Goal: Transaction & Acquisition: Book appointment/travel/reservation

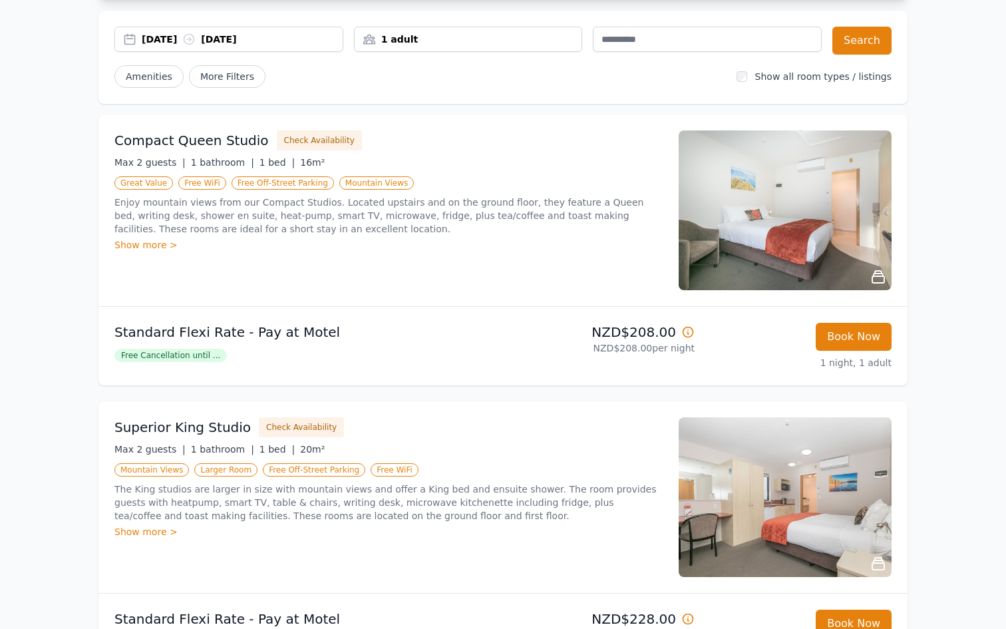
scroll to position [114, 0]
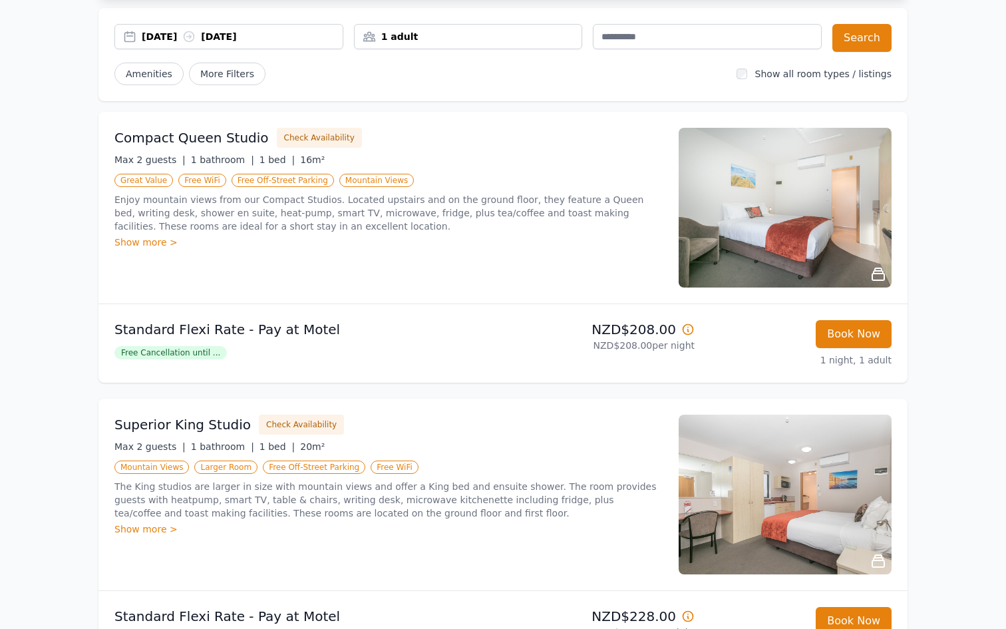
click at [749, 228] on img at bounding box center [785, 208] width 213 height 160
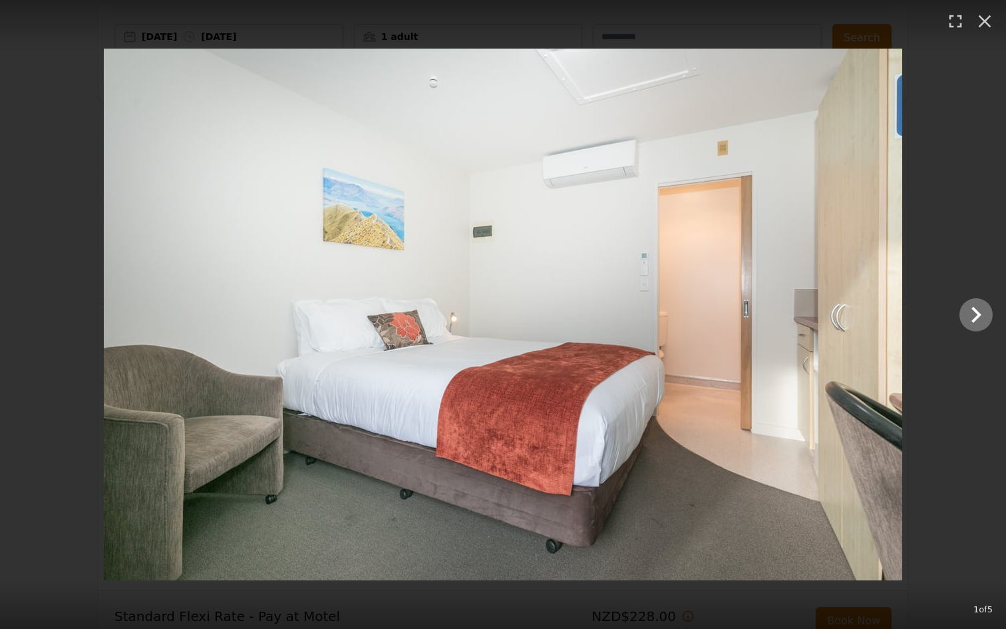
click at [969, 318] on icon "Show slide 2 of 5" at bounding box center [976, 315] width 32 height 32
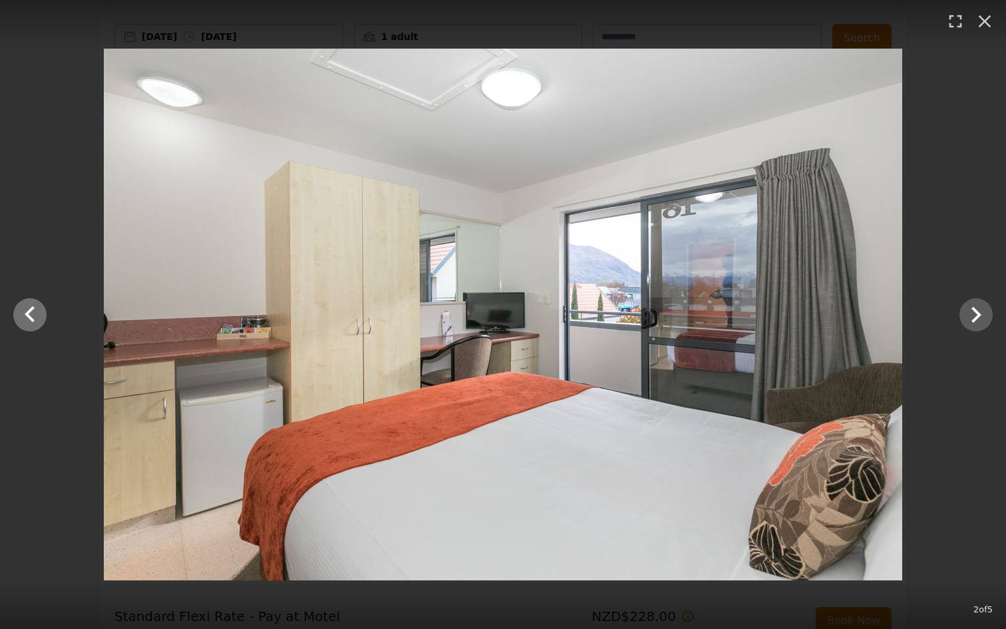
click at [32, 317] on icon "Show slide 1 of 5" at bounding box center [30, 315] width 32 height 32
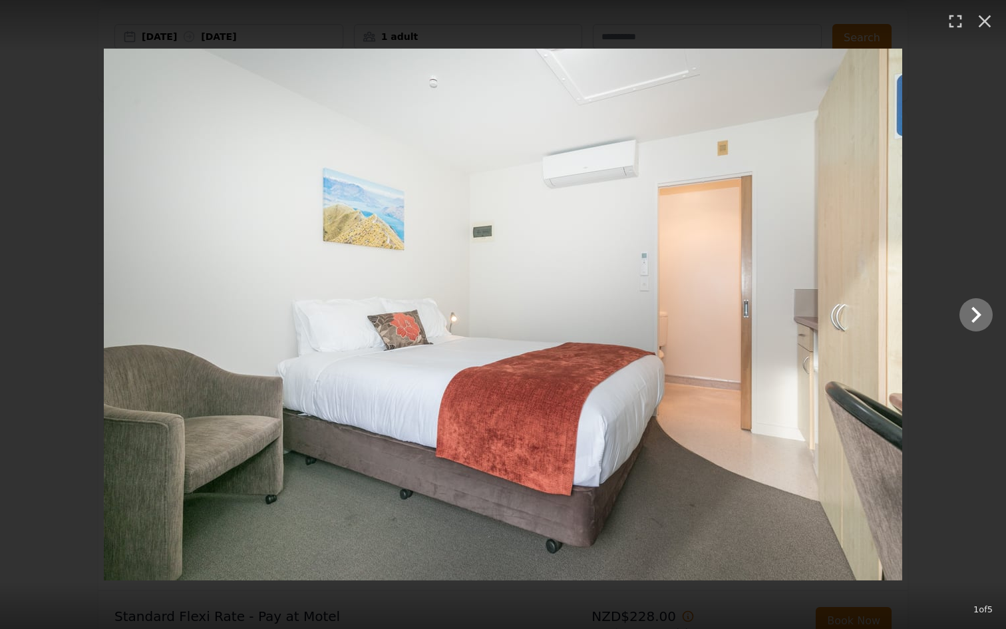
click at [977, 312] on icon "Show slide 2 of 5" at bounding box center [976, 315] width 10 height 16
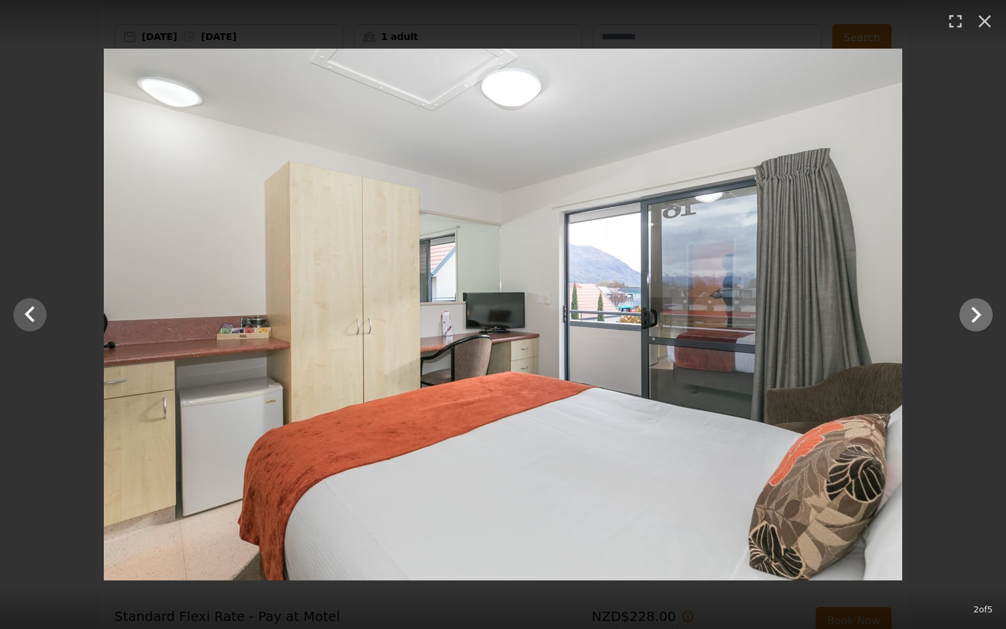
click at [977, 312] on icon "Show slide 3 of 5" at bounding box center [976, 315] width 10 height 16
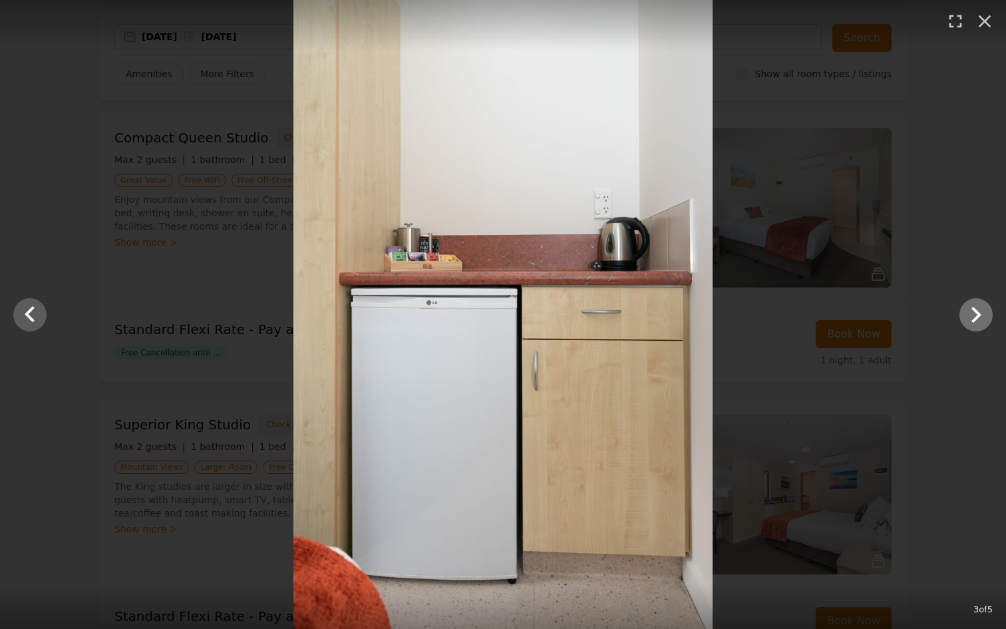
click at [977, 312] on icon "Show slide 4 of 5" at bounding box center [976, 315] width 10 height 16
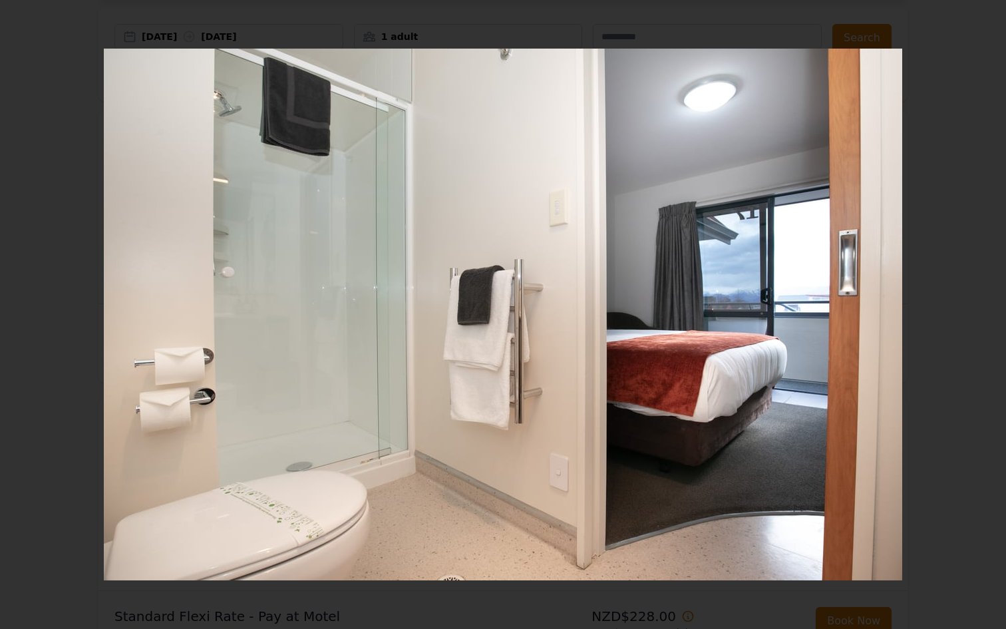
click at [977, 312] on icon "Show slide 5 of 5" at bounding box center [976, 315] width 10 height 16
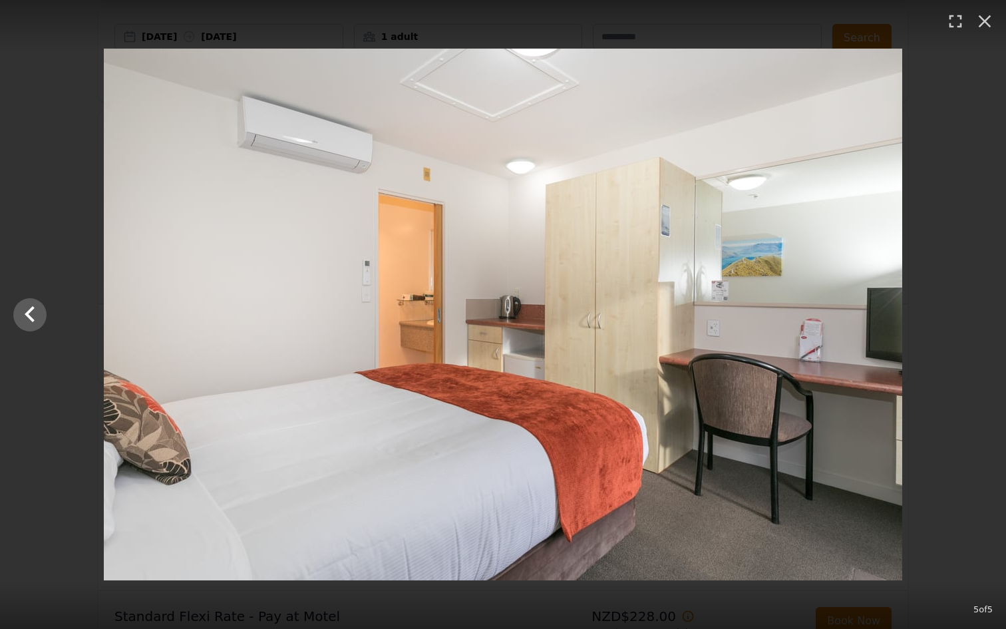
click at [977, 312] on div at bounding box center [503, 315] width 1006 height 532
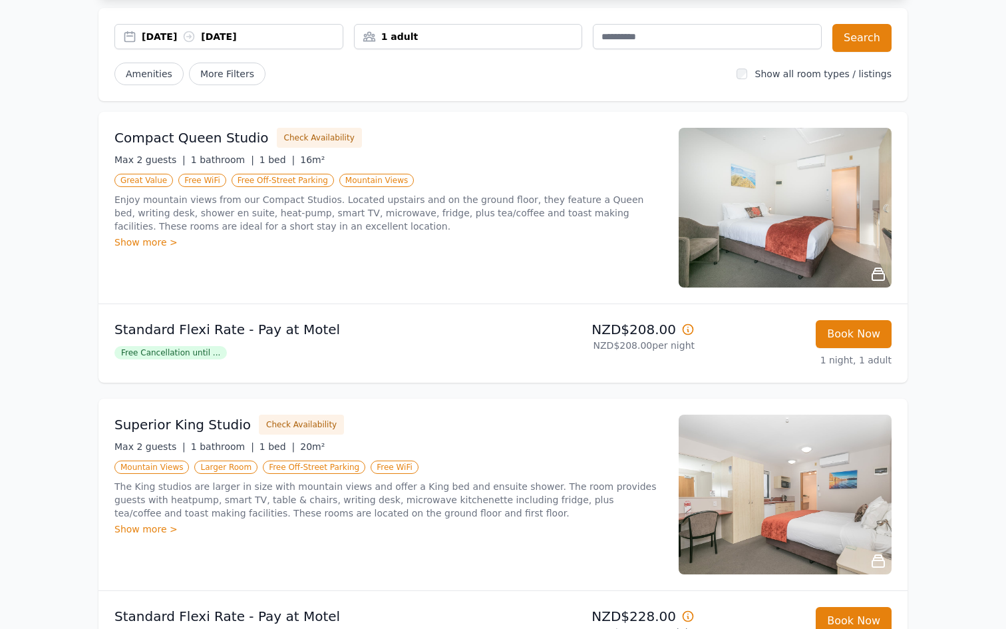
click at [143, 243] on div "Show more >" at bounding box center [388, 241] width 548 height 13
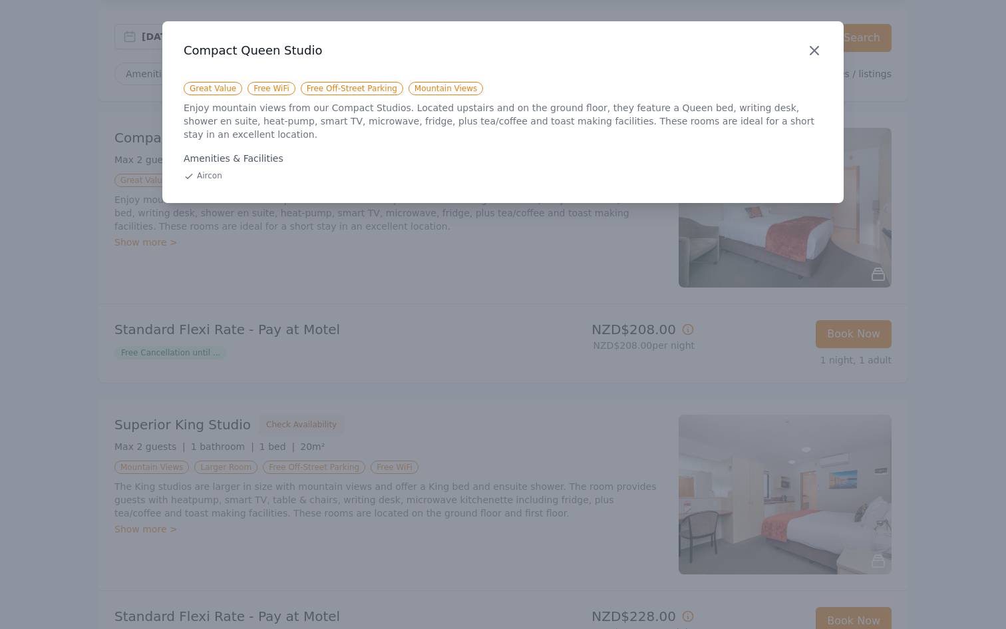
click at [815, 47] on icon "button" at bounding box center [814, 51] width 16 height 16
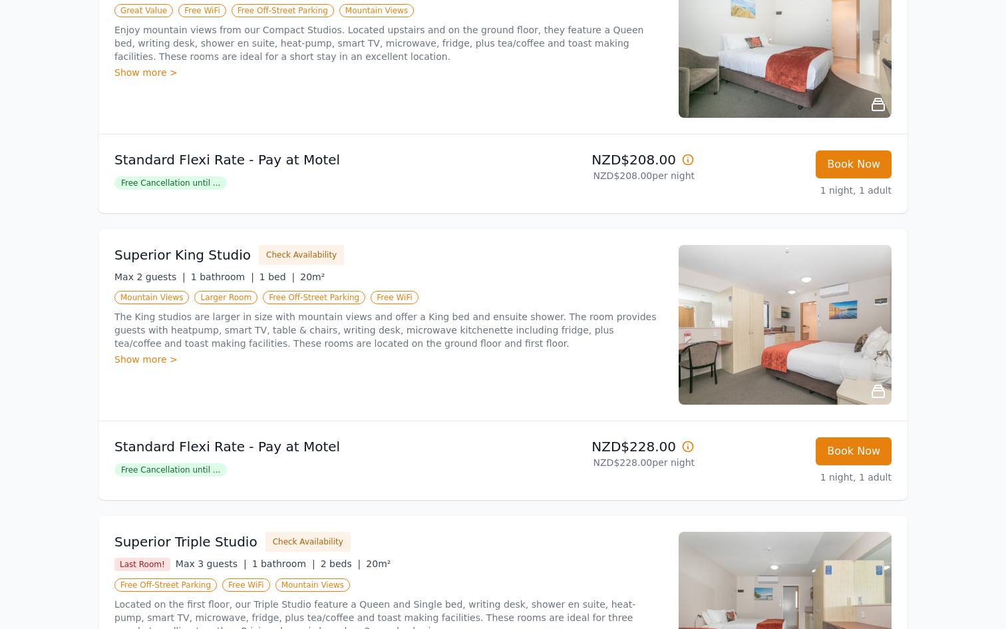
scroll to position [0, 0]
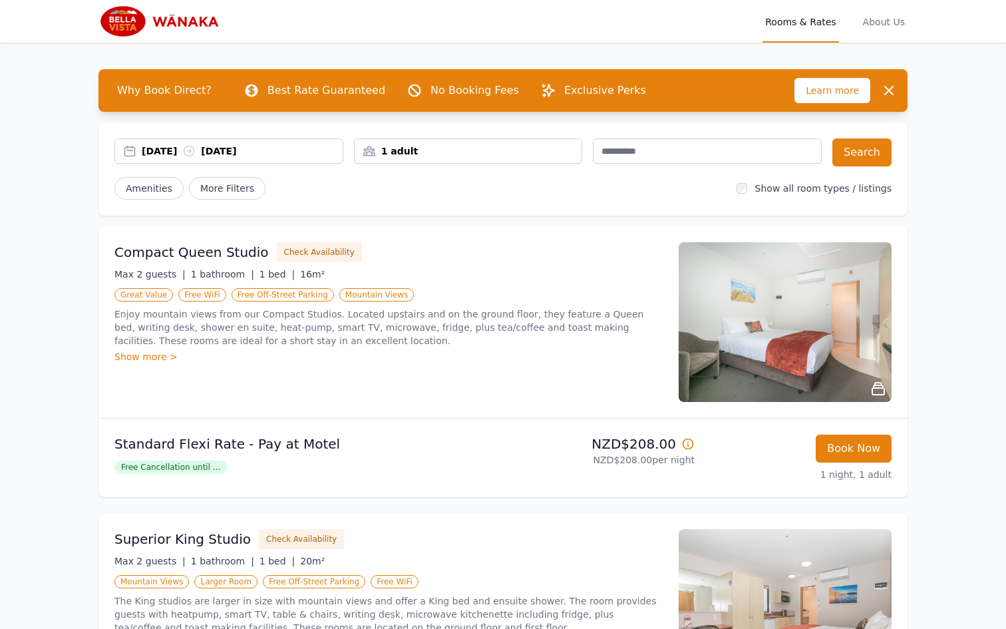
click at [294, 153] on div "[DATE] [DATE]" at bounding box center [242, 150] width 201 height 13
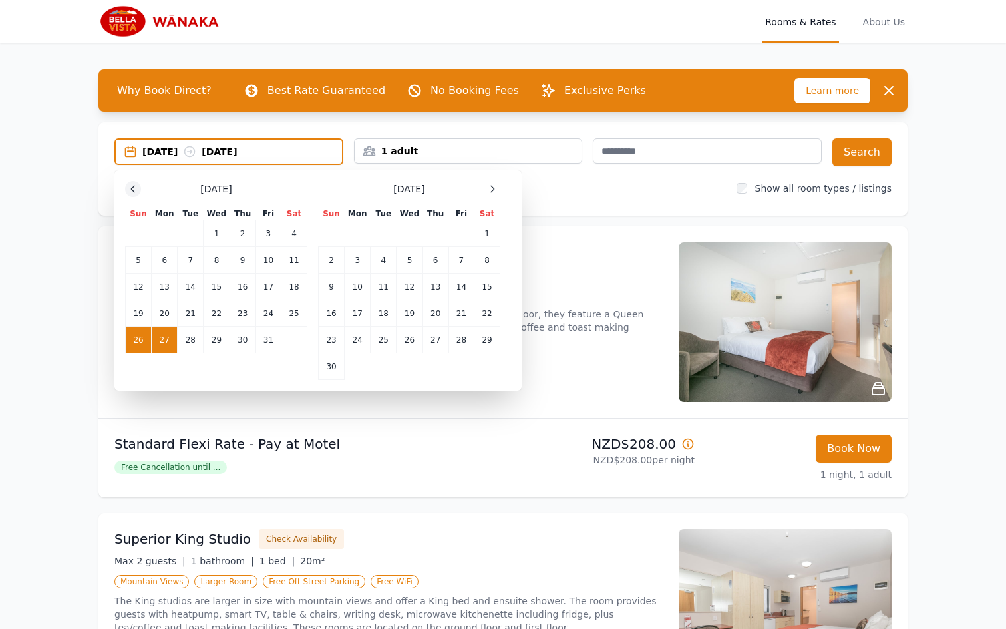
click at [134, 189] on icon at bounding box center [133, 189] width 11 height 11
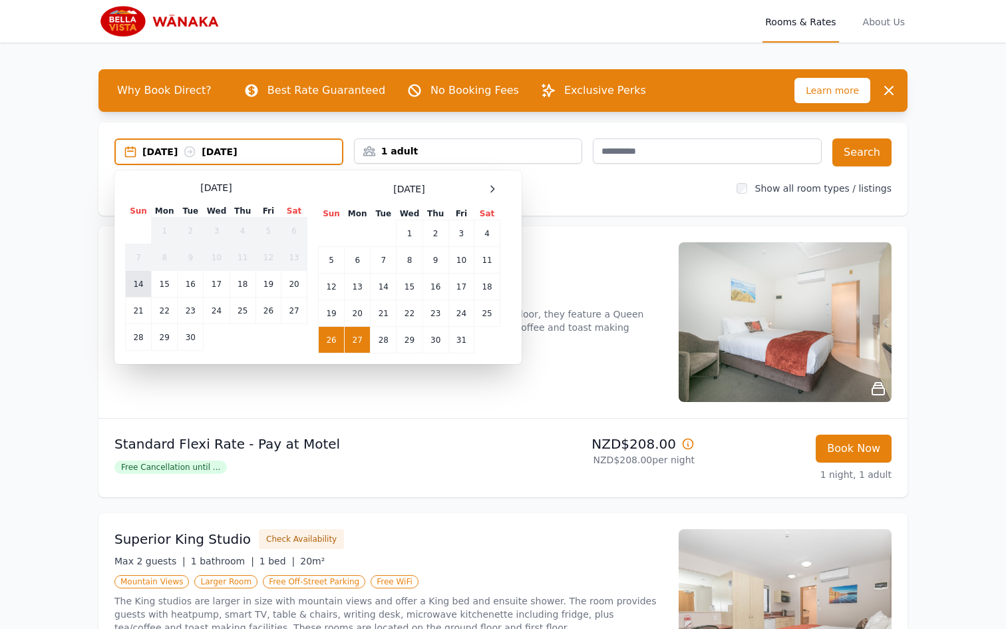
click at [134, 291] on td "14" at bounding box center [139, 284] width 26 height 27
click at [164, 285] on td "15" at bounding box center [165, 284] width 26 height 27
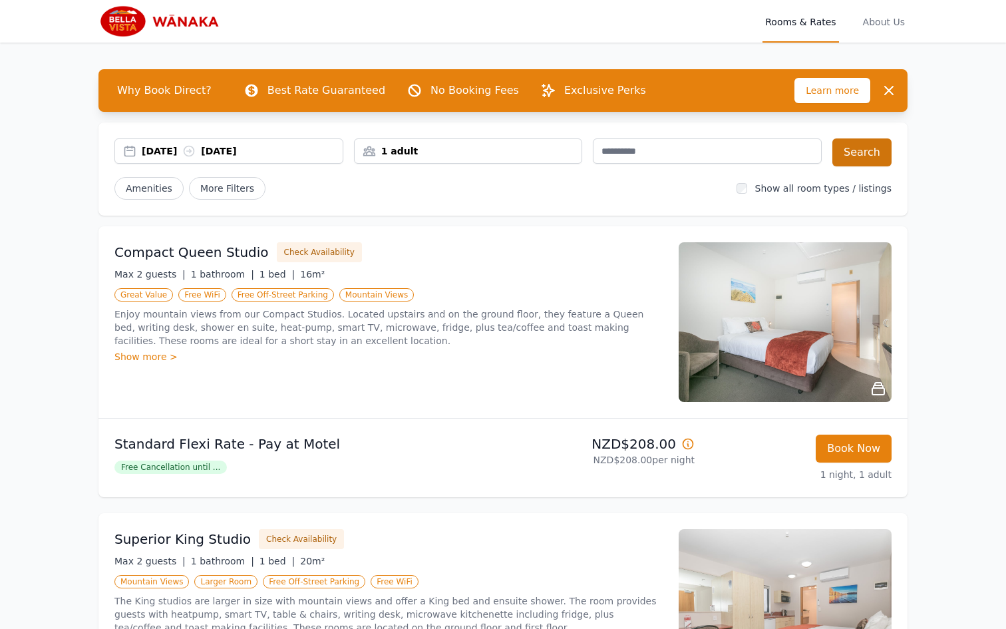
click at [865, 162] on button "Search" at bounding box center [861, 152] width 59 height 28
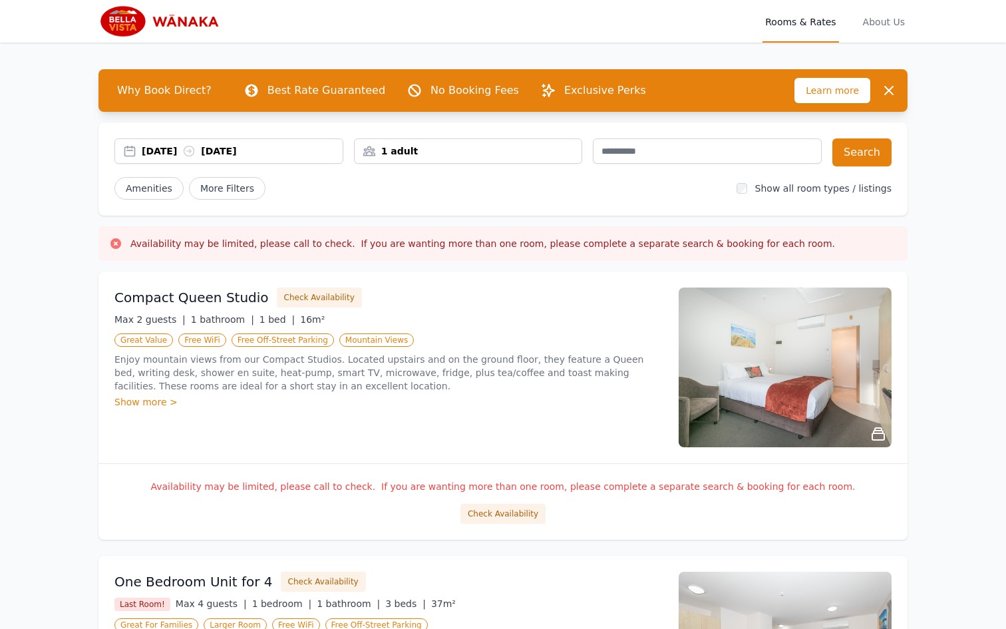
click at [180, 149] on div "[DATE] [DATE]" at bounding box center [242, 150] width 201 height 13
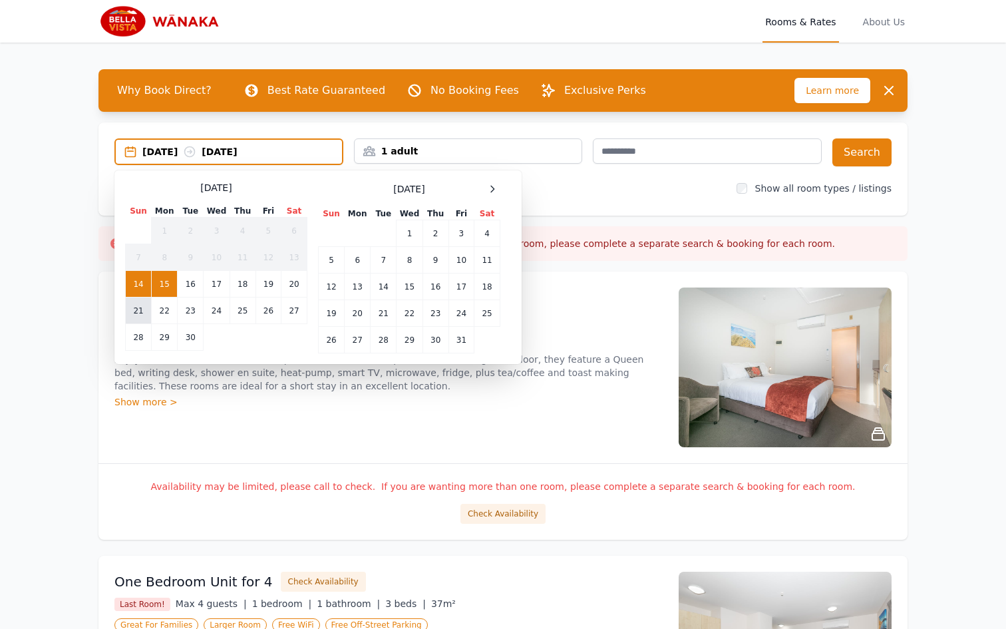
click at [134, 306] on td "21" at bounding box center [139, 310] width 26 height 27
click at [155, 308] on td "22" at bounding box center [165, 310] width 26 height 27
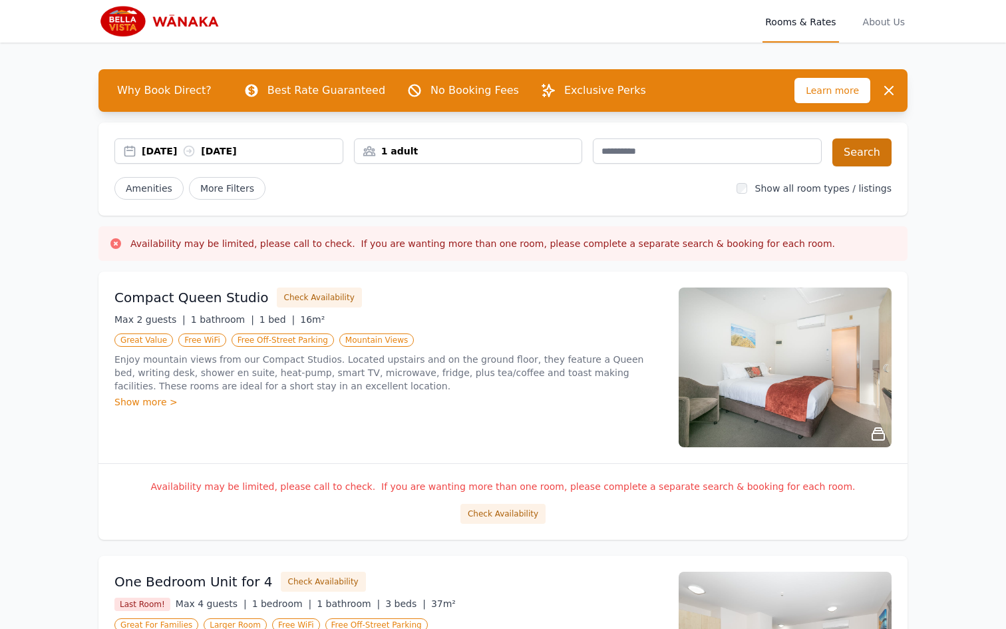
click at [862, 148] on button "Search" at bounding box center [861, 152] width 59 height 28
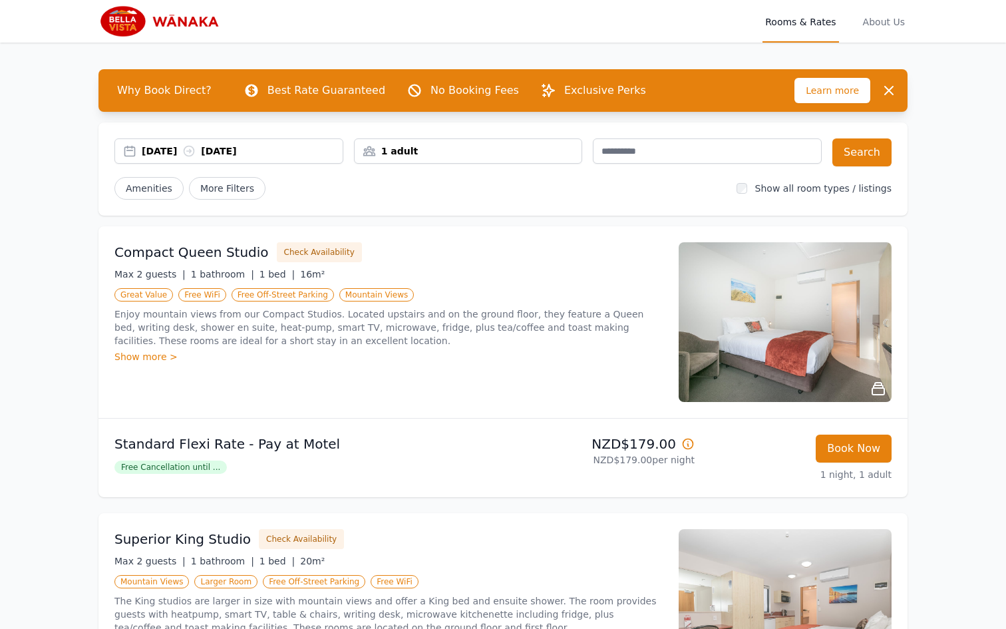
click at [166, 152] on div "[DATE] [DATE]" at bounding box center [242, 150] width 201 height 13
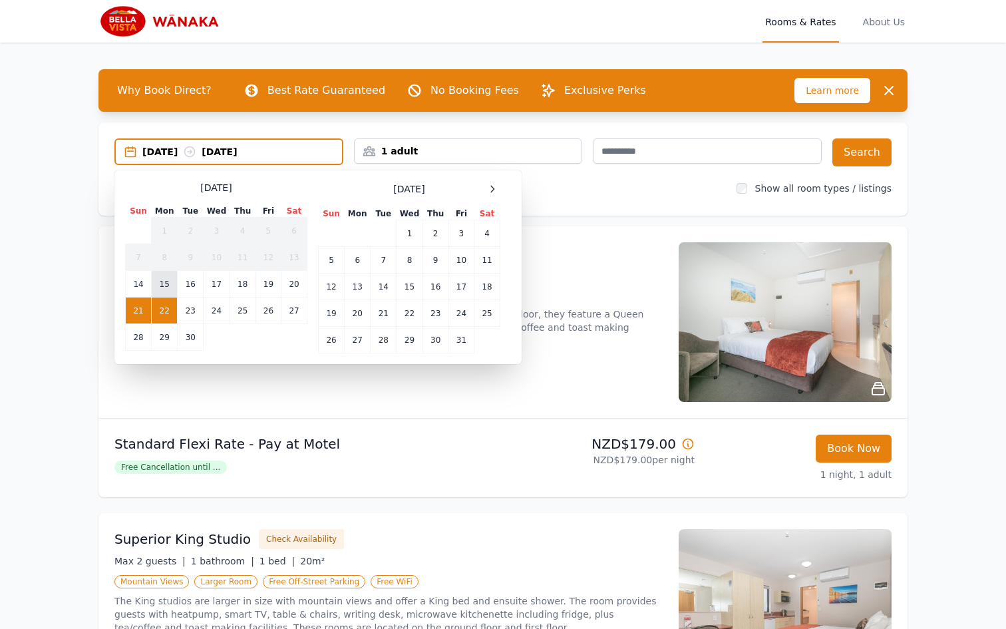
click at [159, 277] on td "15" at bounding box center [165, 284] width 26 height 27
click at [192, 289] on td "16" at bounding box center [191, 284] width 26 height 27
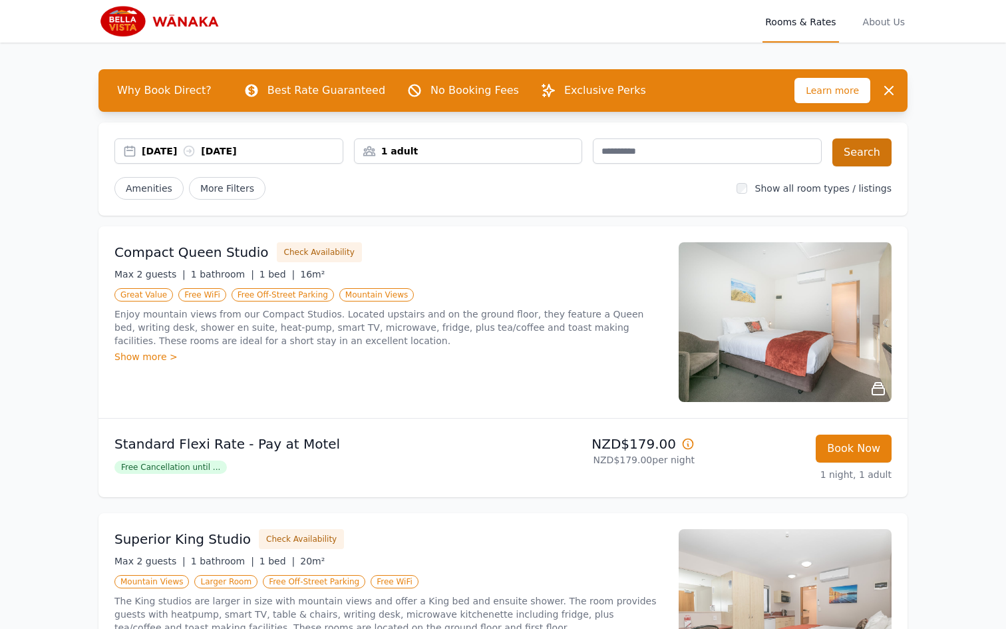
click at [867, 148] on button "Search" at bounding box center [861, 152] width 59 height 28
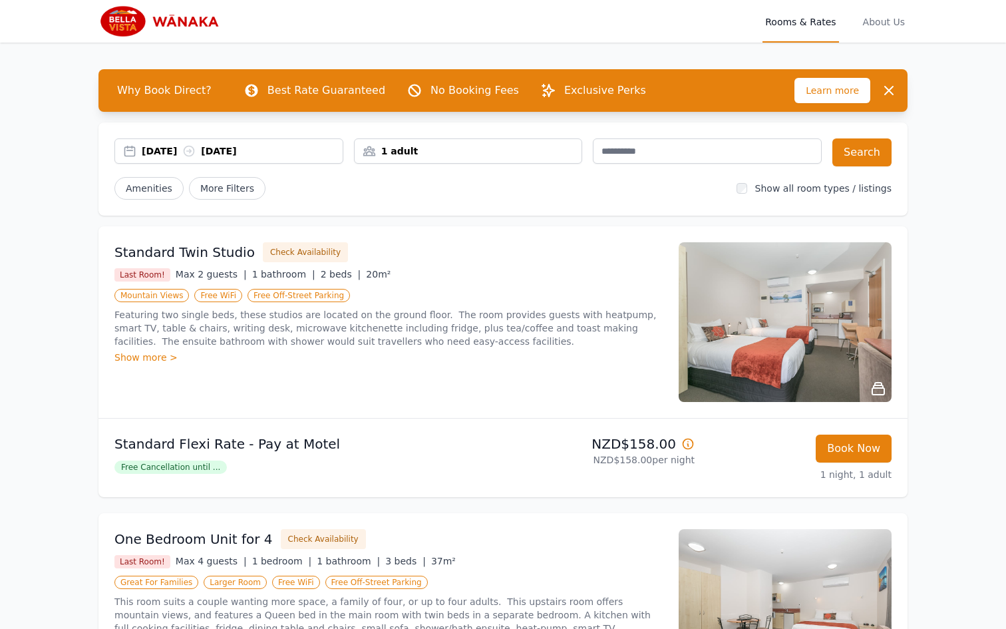
click at [186, 150] on div "[DATE] [DATE]" at bounding box center [242, 150] width 201 height 13
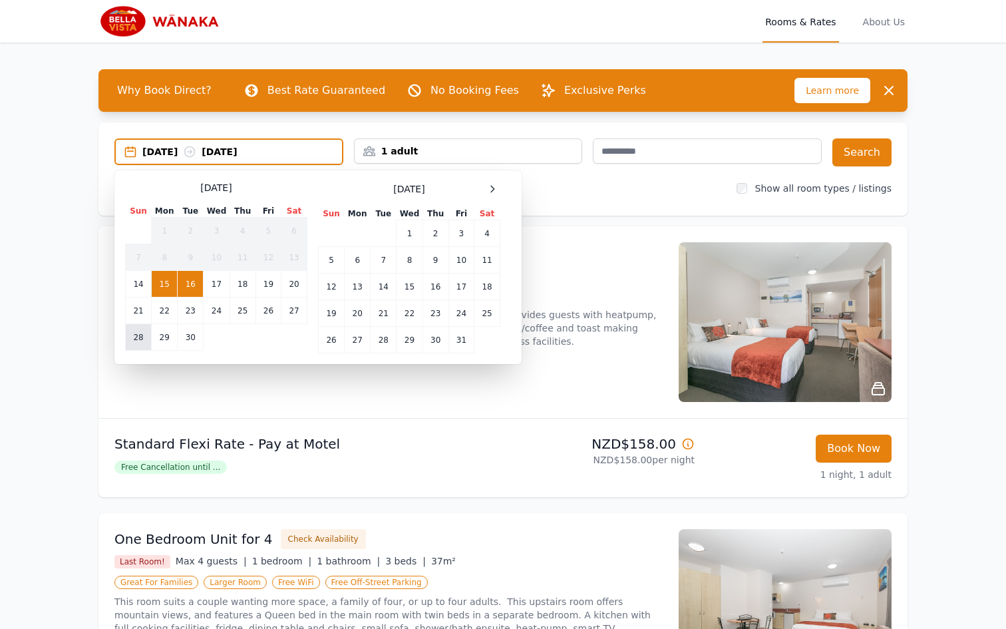
click at [138, 345] on td "28" at bounding box center [139, 337] width 26 height 27
click at [166, 343] on td "29" at bounding box center [165, 337] width 26 height 27
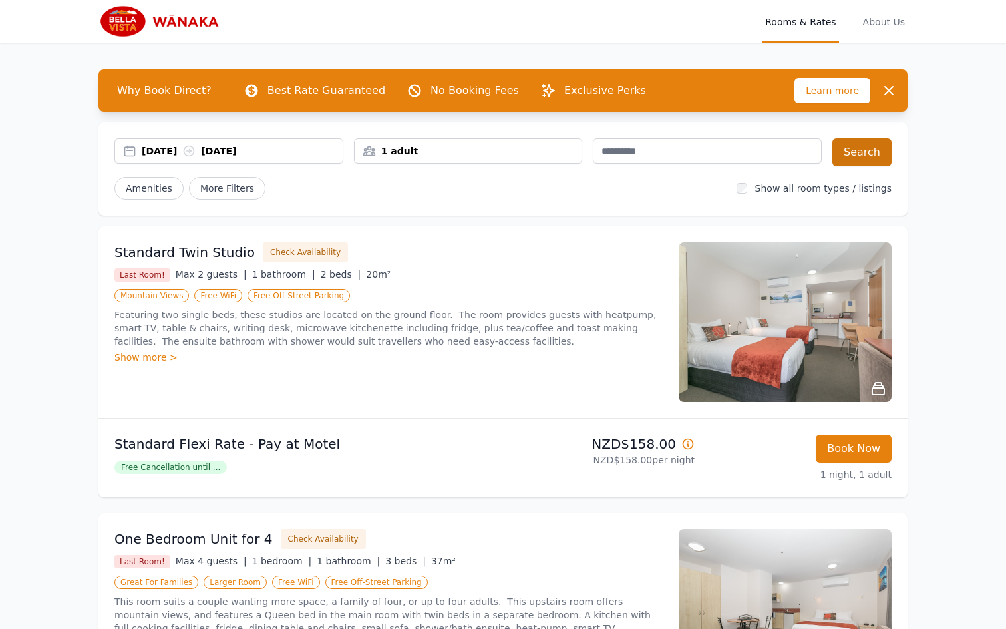
click at [867, 153] on button "Search" at bounding box center [861, 152] width 59 height 28
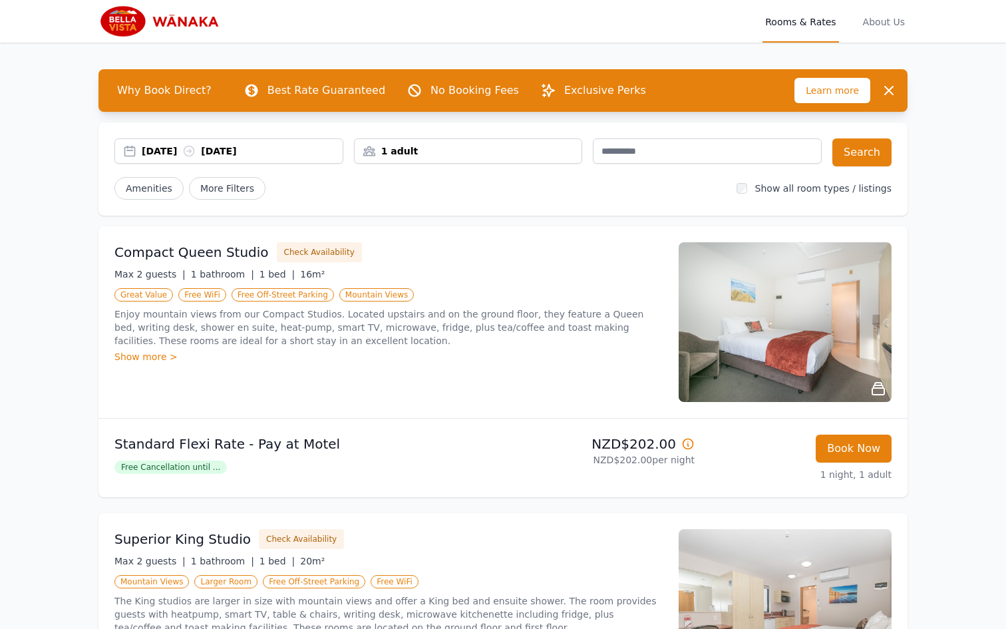
click at [159, 150] on div "[DATE] [DATE]" at bounding box center [242, 150] width 201 height 13
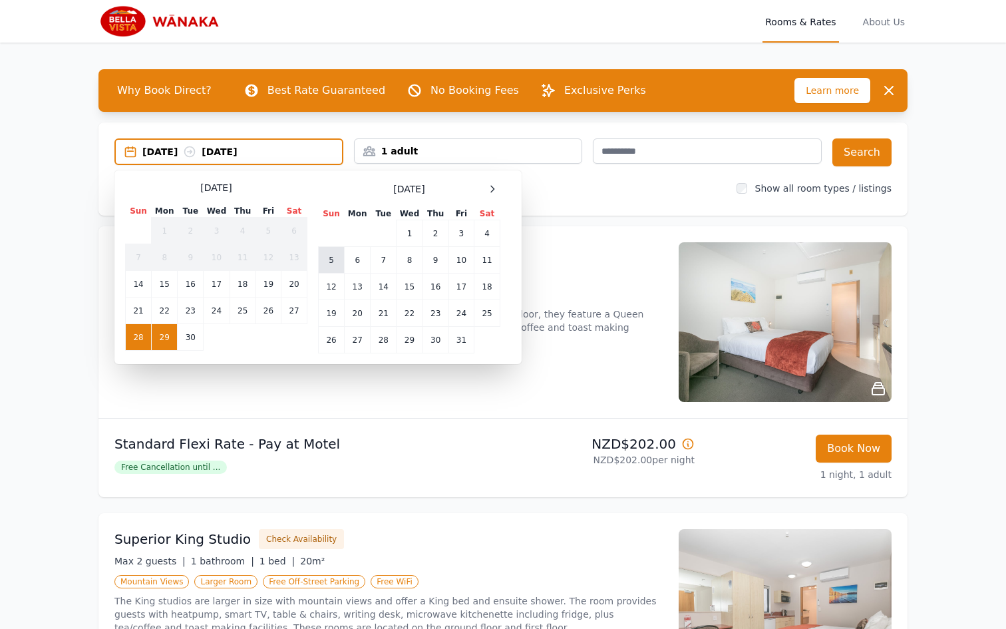
click at [337, 267] on td "5" at bounding box center [332, 260] width 26 height 27
click at [358, 260] on td "6" at bounding box center [358, 260] width 26 height 27
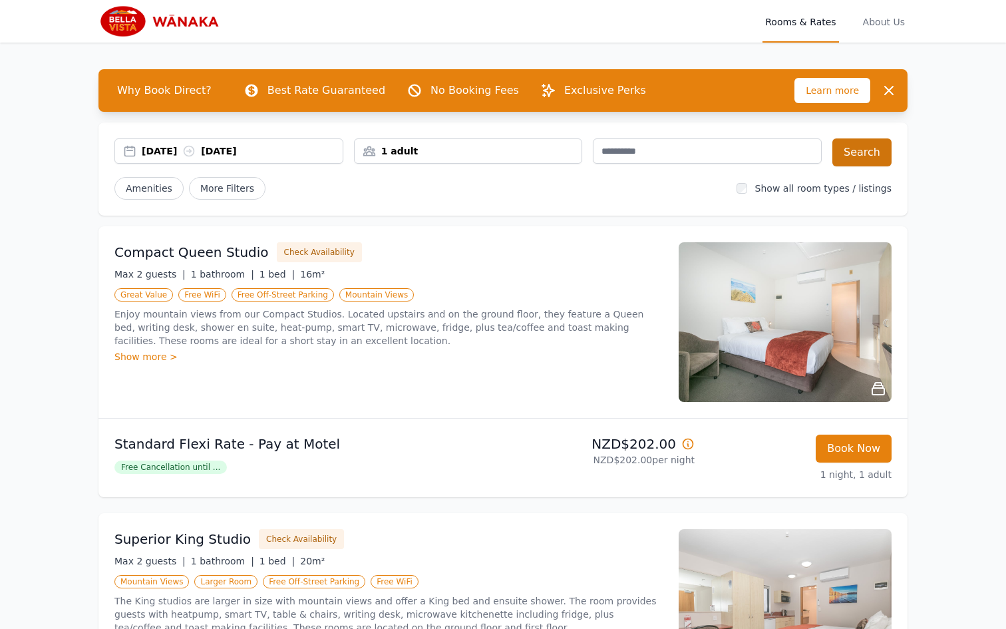
click at [861, 154] on button "Search" at bounding box center [861, 152] width 59 height 28
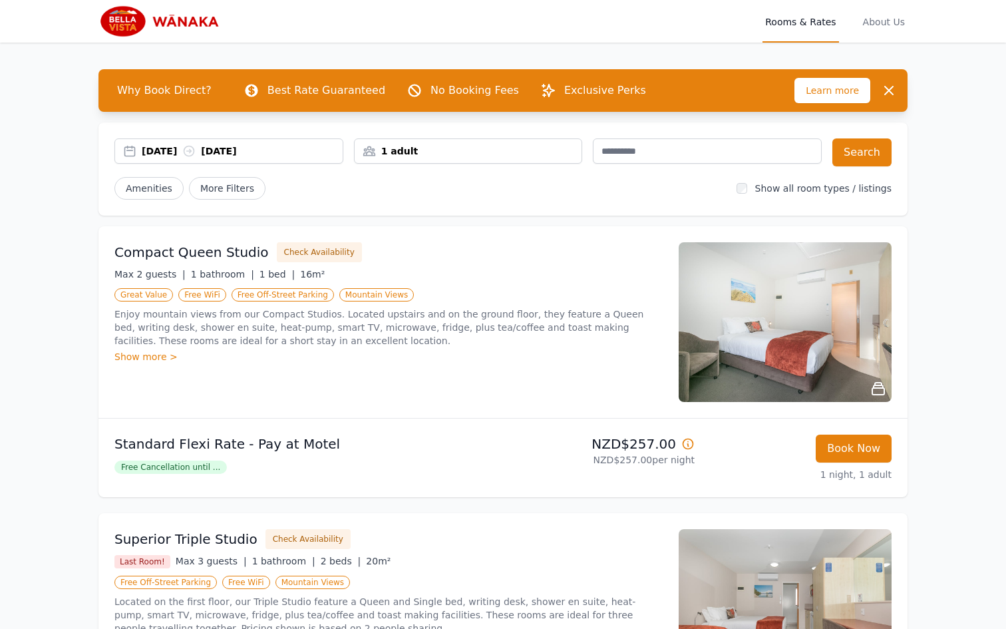
click at [165, 150] on div "[DATE] [DATE]" at bounding box center [242, 150] width 201 height 13
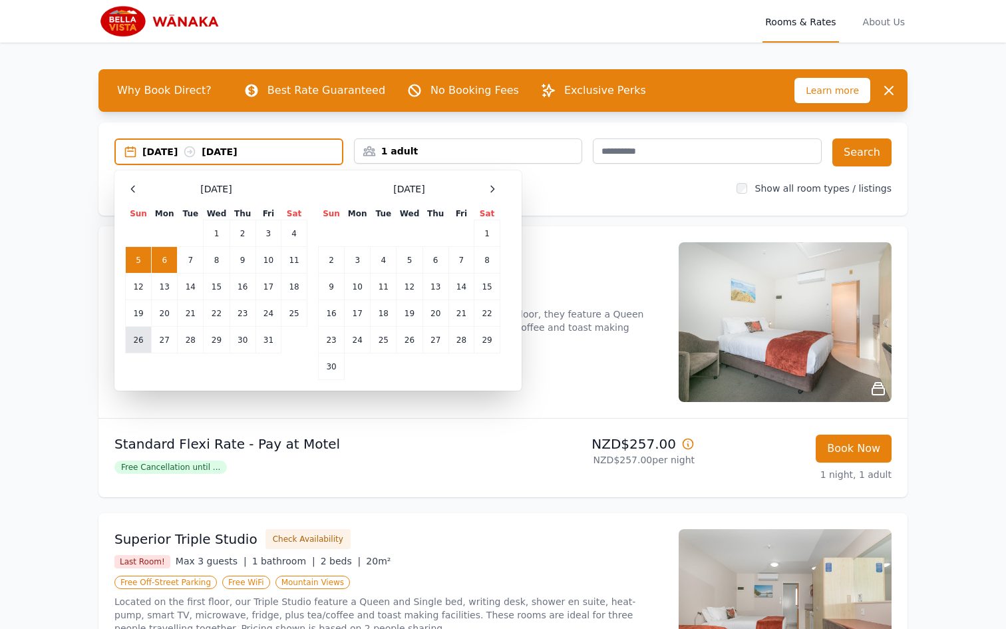
click at [136, 345] on td "26" at bounding box center [139, 340] width 26 height 27
click at [135, 186] on icon at bounding box center [133, 189] width 11 height 11
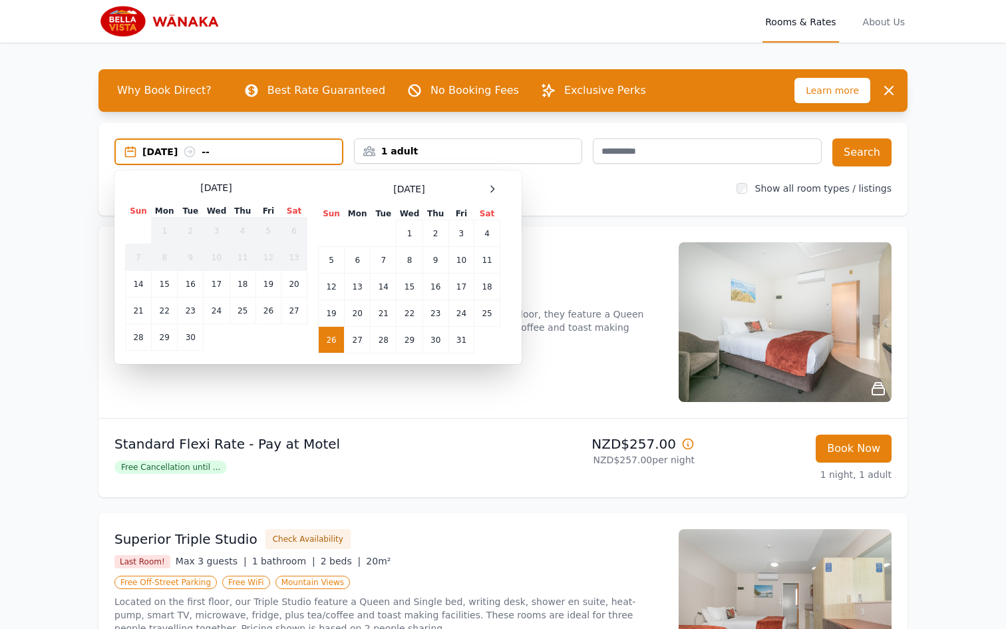
click at [564, 91] on p "Exclusive Perks" at bounding box center [605, 90] width 82 height 16
